Goal: Find specific page/section: Find specific page/section

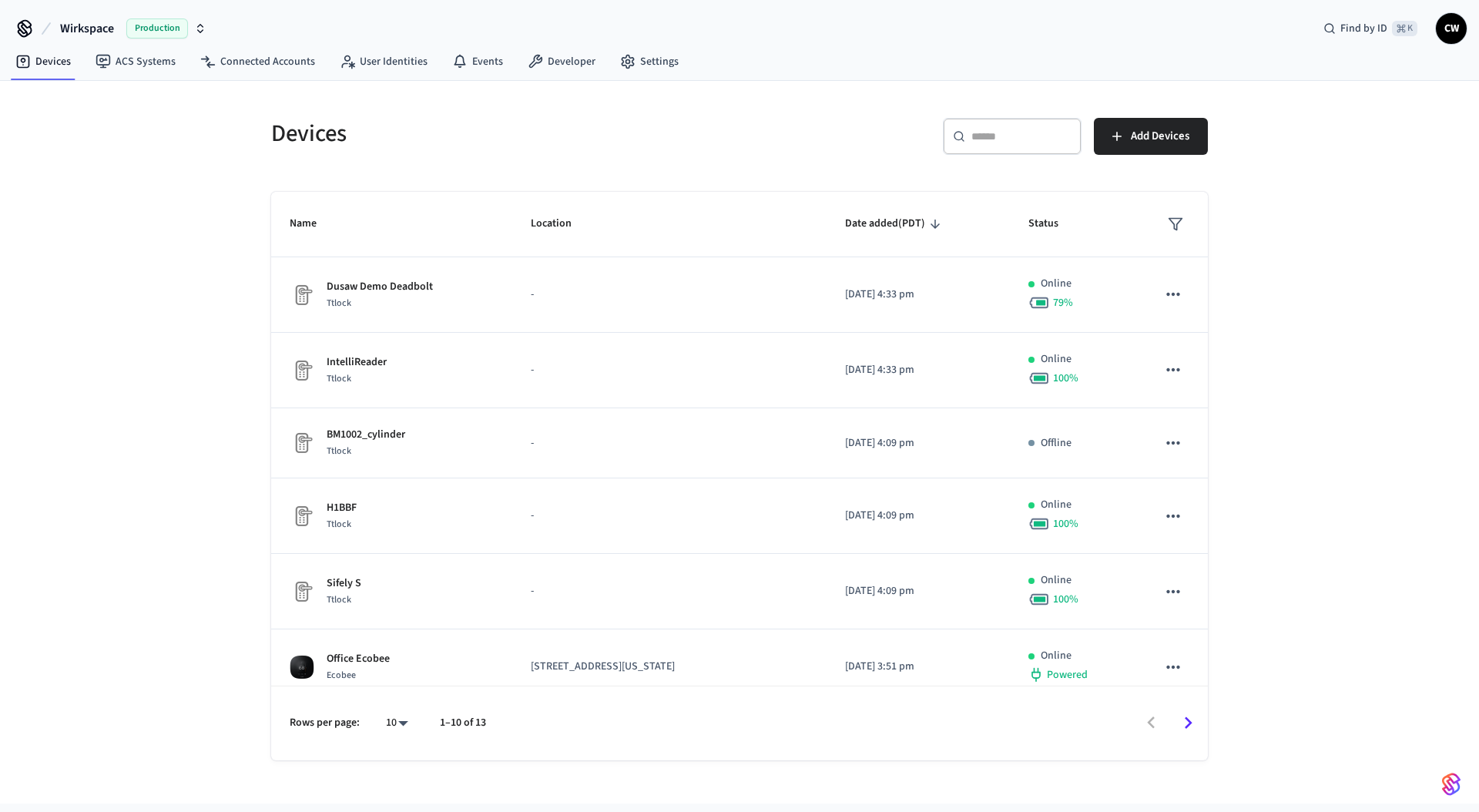
click at [151, 144] on div "Devices ​ ​ Add Devices Name Location Date added (PDT) Status Dusaw Demo Deadbo…" at bounding box center [739, 442] width 1479 height 723
click at [98, 24] on span "Wirkspace" at bounding box center [87, 28] width 54 height 18
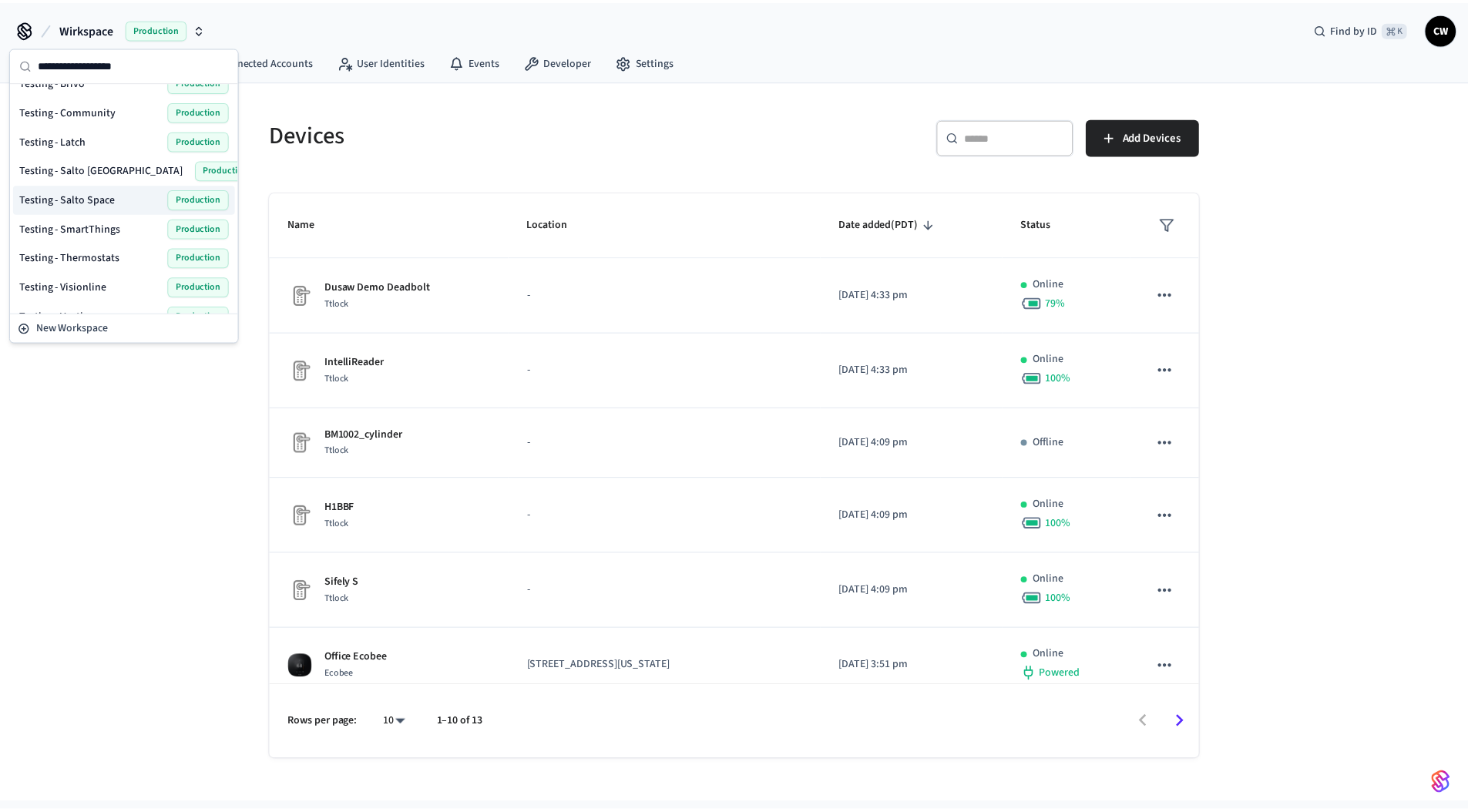
scroll to position [748, 0]
click at [83, 142] on span "Testing - Latch" at bounding box center [52, 141] width 67 height 15
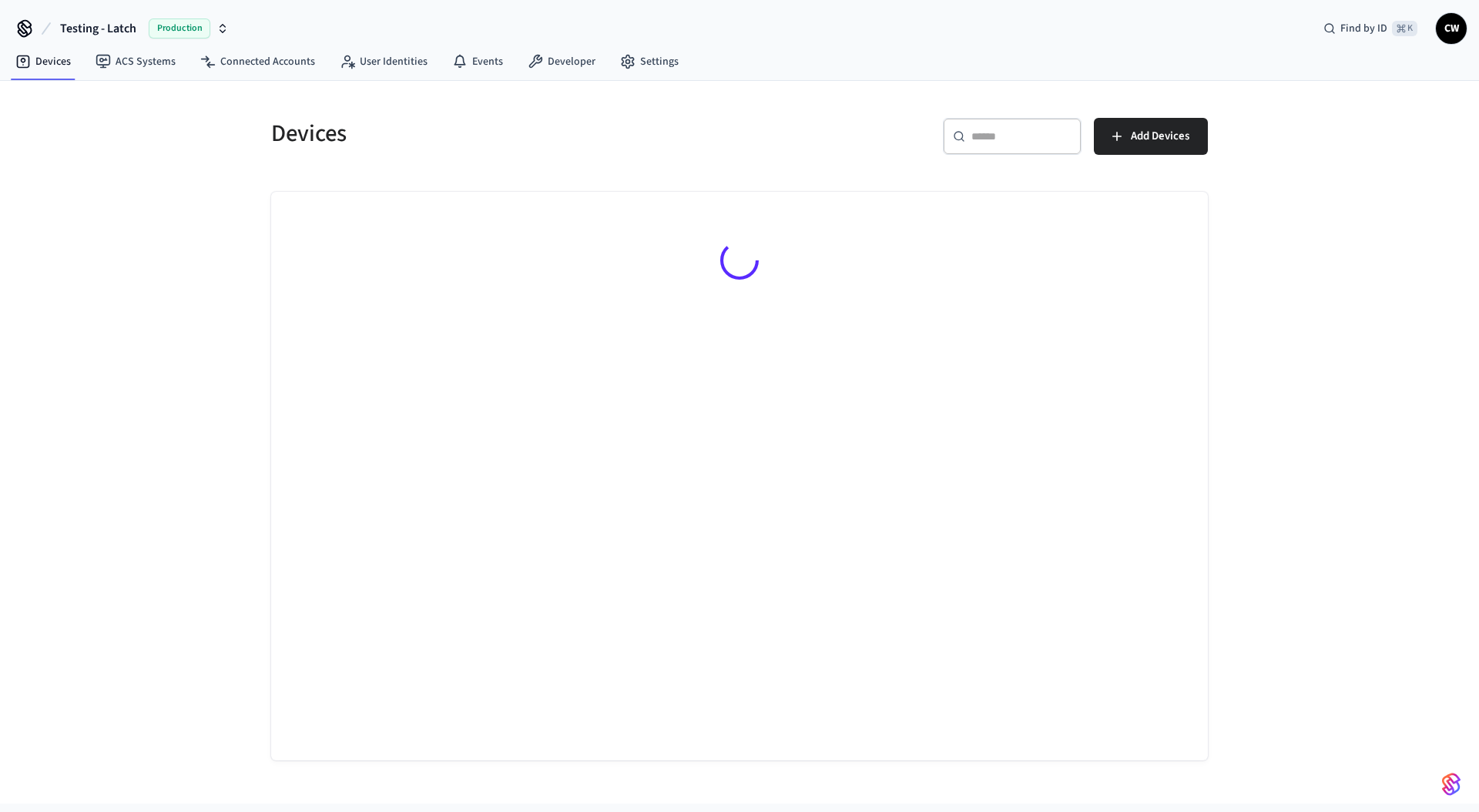
click at [176, 291] on div "Devices ​ ​ Add Devices" at bounding box center [739, 442] width 1479 height 723
click at [158, 151] on div "Devices ​ ​ Add Devices No Devices yet. Add a Connected Account to view its dev…" at bounding box center [739, 442] width 1479 height 723
click at [173, 64] on link "ACS Systems" at bounding box center [136, 62] width 105 height 28
click at [342, 64] on icon at bounding box center [345, 65] width 6 height 5
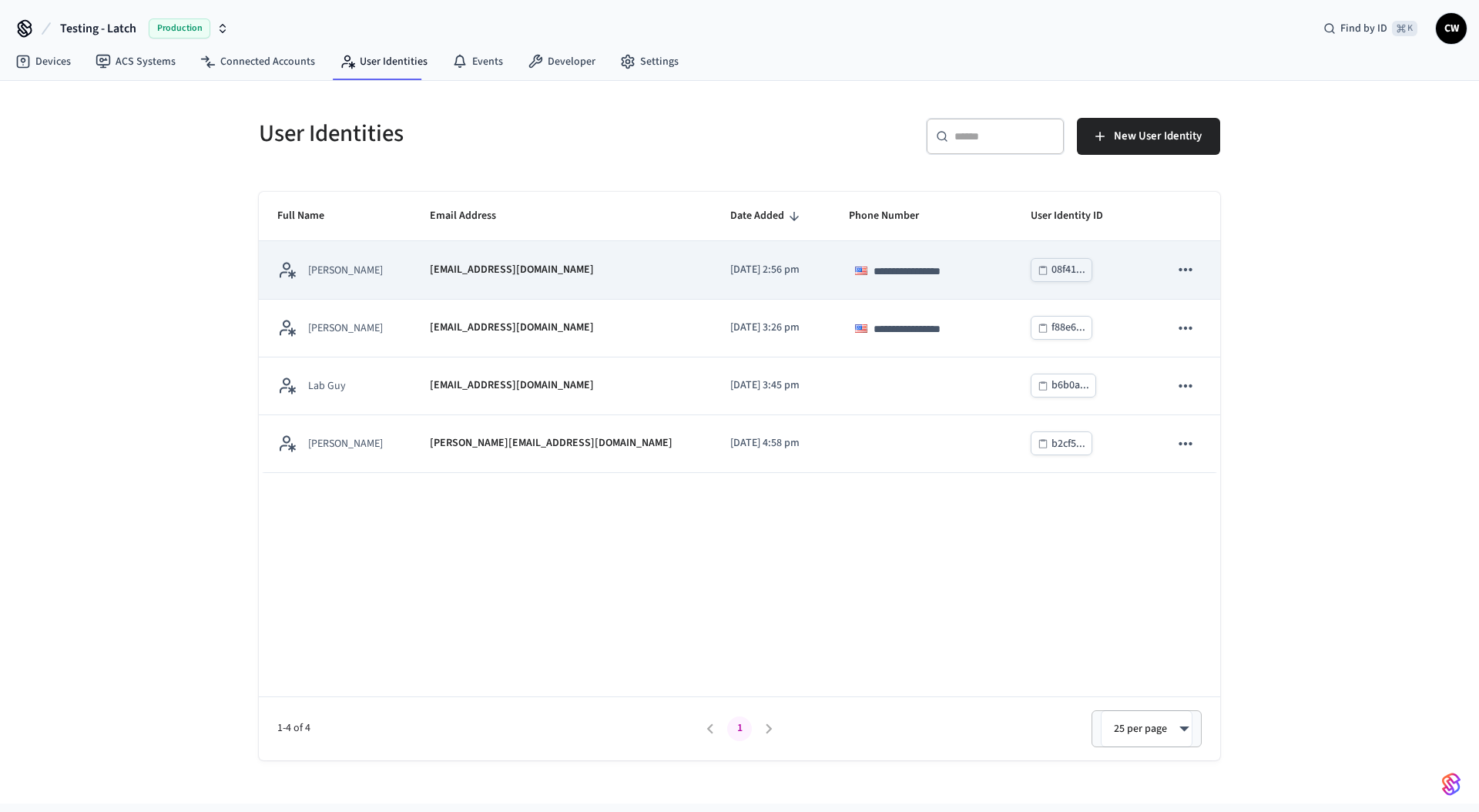
click at [393, 271] on div "[PERSON_NAME]" at bounding box center [335, 270] width 115 height 19
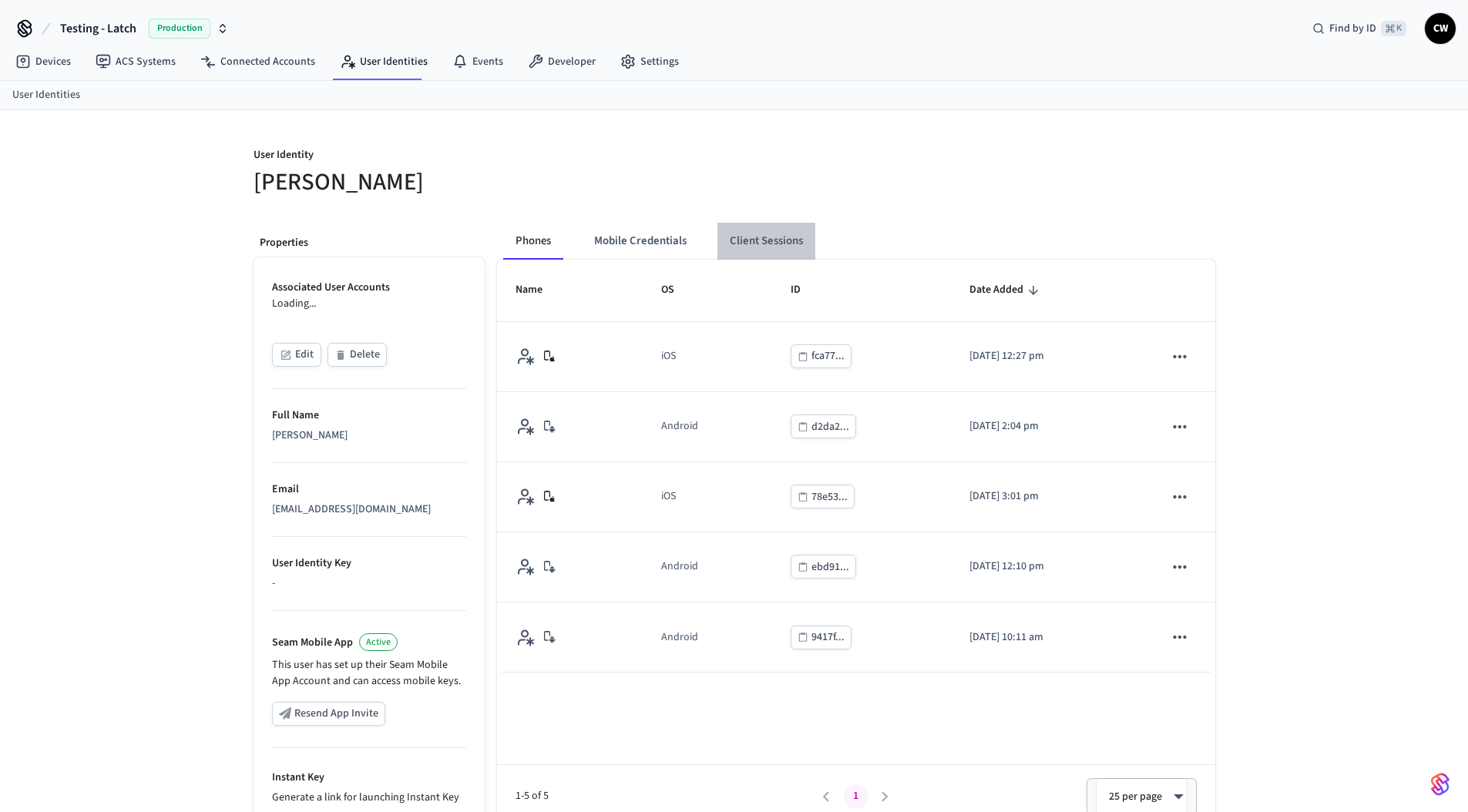
click at [789, 240] on button "Client Sessions" at bounding box center [767, 241] width 98 height 37
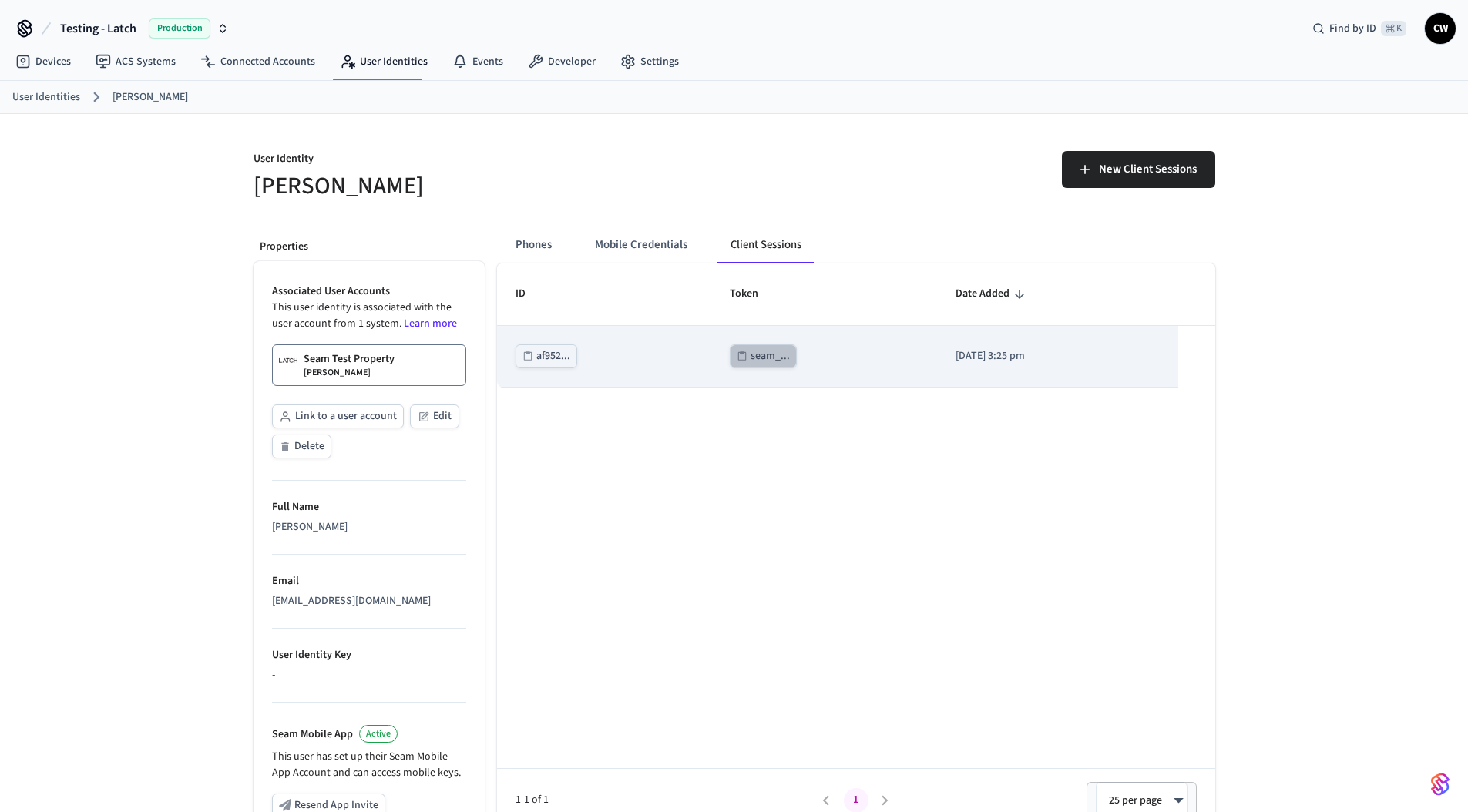
click at [750, 358] on div "seam_..." at bounding box center [770, 356] width 40 height 19
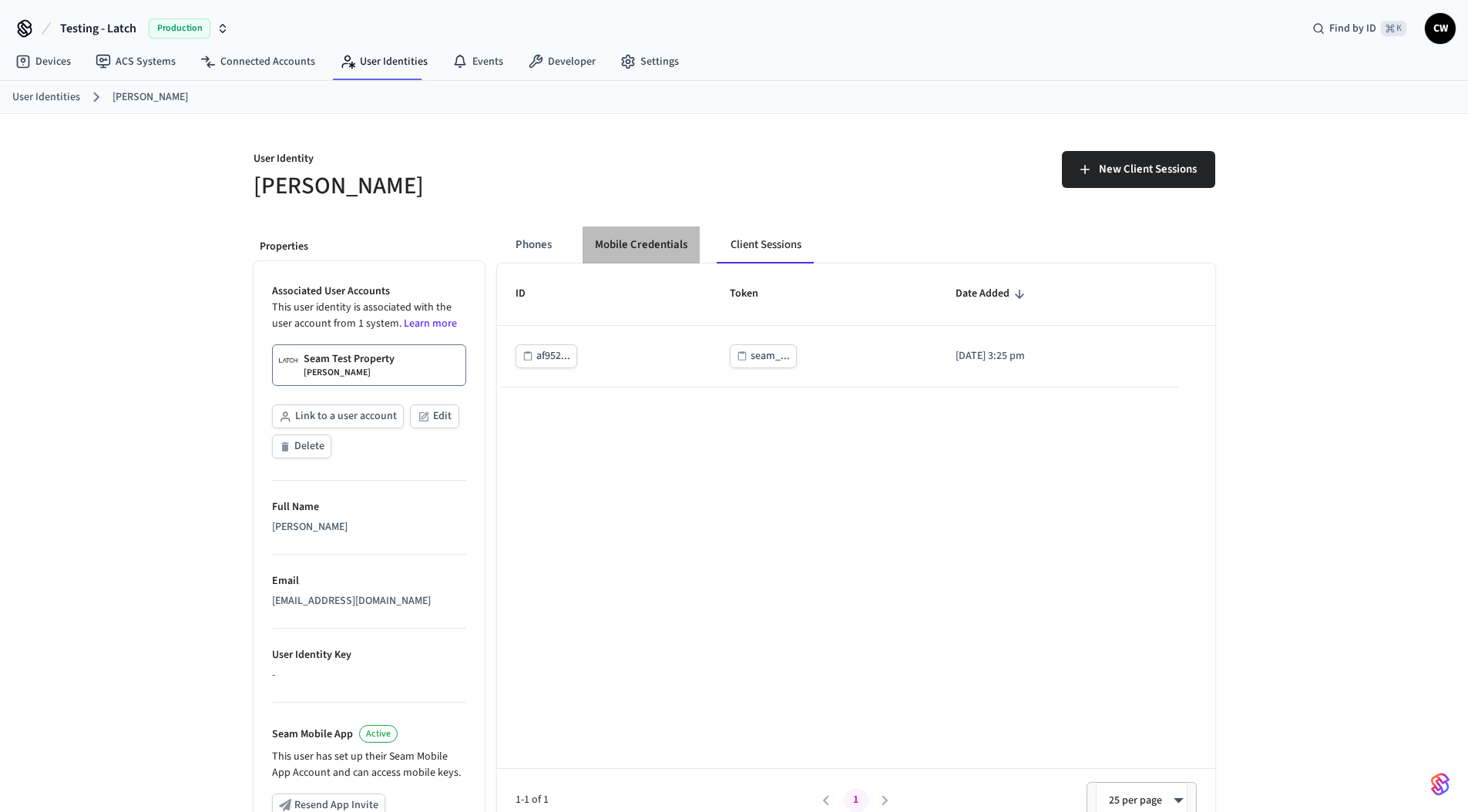
click at [637, 247] on button "Mobile Credentials" at bounding box center [641, 244] width 117 height 37
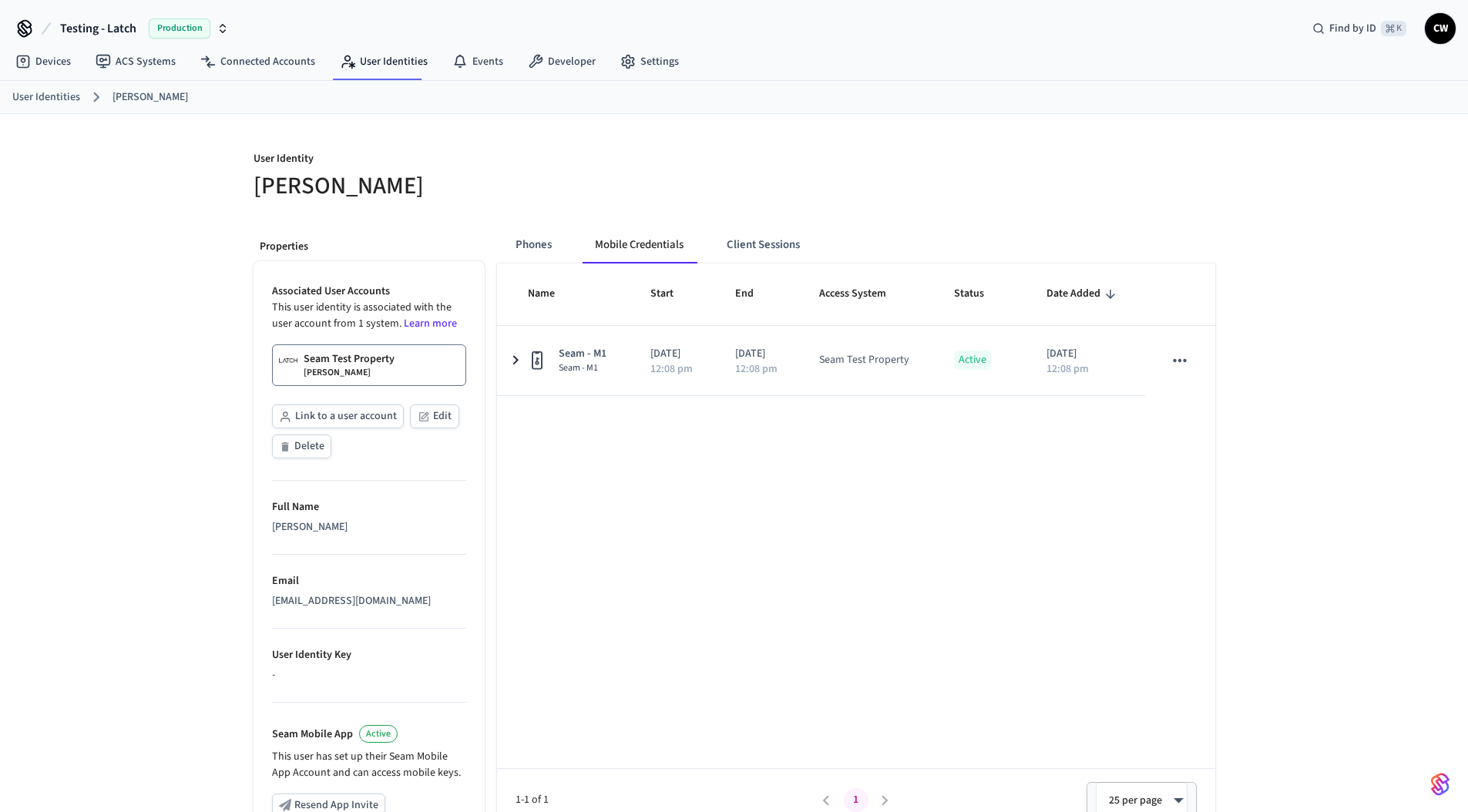
click at [631, 169] on p "User Identity" at bounding box center [490, 161] width 472 height 19
